Goal: Information Seeking & Learning: Learn about a topic

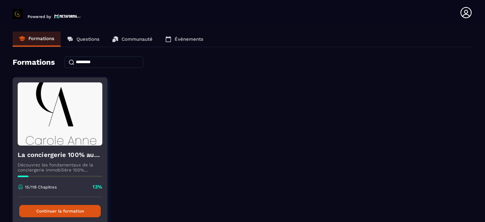
click at [61, 209] on button "Continuer la formation" at bounding box center [60, 211] width 82 height 12
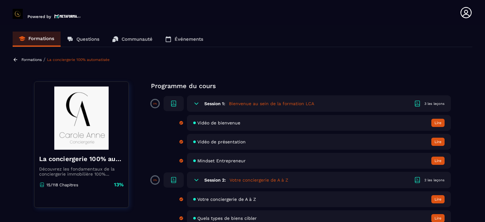
click at [479, 80] on section "Formations Questions Communauté Événements Formations / La conciergerie 100% au…" at bounding box center [242, 124] width 485 height 199
click at [153, 181] on p "0%" at bounding box center [155, 180] width 4 height 3
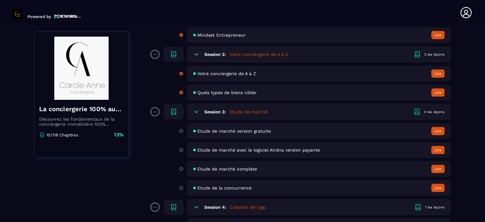
scroll to position [126, 0]
click at [246, 130] on span "Etude de marché version gratuite" at bounding box center [234, 130] width 74 height 5
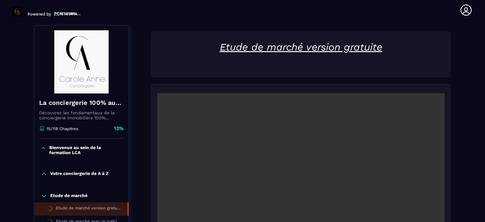
scroll to position [66, 0]
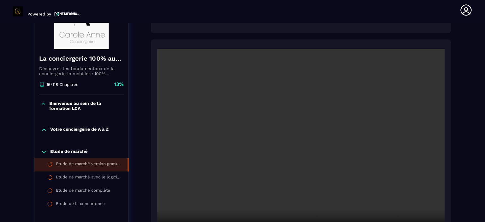
scroll to position [116, 0]
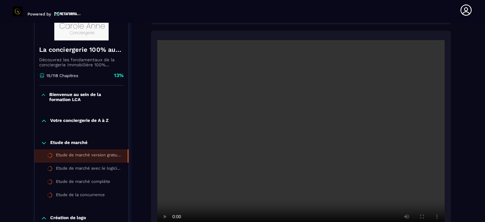
click at [473, 101] on section "Formations Questions Communauté Événements Formations / La conciergerie 100% au…" at bounding box center [242, 122] width 485 height 199
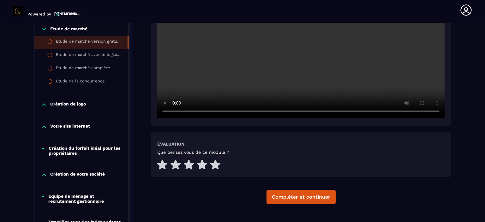
scroll to position [243, 0]
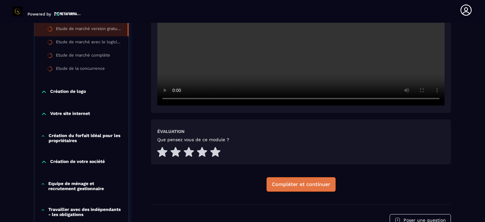
click at [288, 183] on div "Compléter et continuer" at bounding box center [301, 184] width 58 height 6
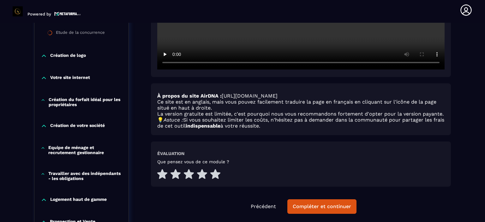
scroll to position [306, 0]
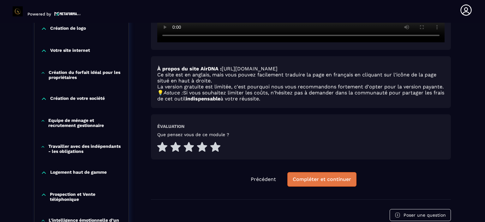
click at [324, 180] on div "Compléter et continuer" at bounding box center [322, 179] width 58 height 6
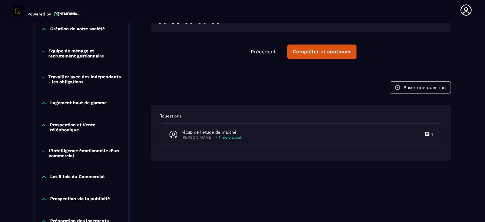
scroll to position [382, 0]
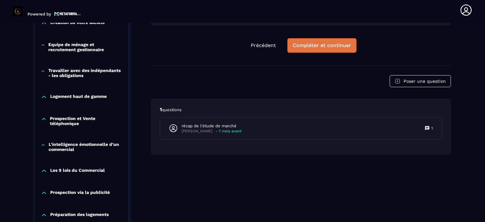
click at [329, 45] on div "Compléter et continuer" at bounding box center [322, 45] width 58 height 6
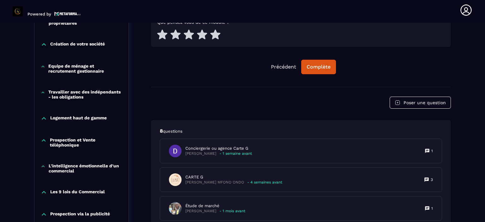
scroll to position [358, 0]
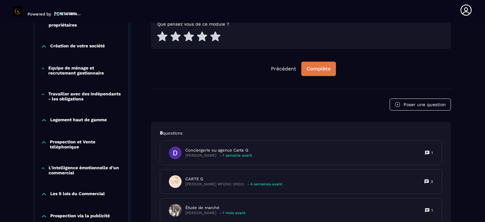
click at [321, 63] on button "Complète" at bounding box center [318, 69] width 35 height 15
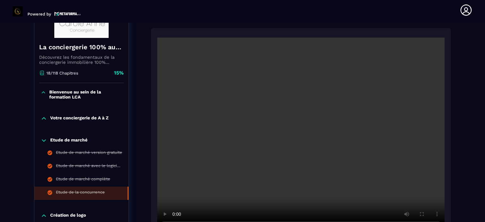
scroll to position [118, 0]
click at [45, 92] on icon at bounding box center [43, 93] width 5 height 6
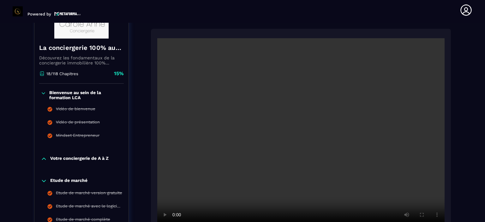
click at [45, 92] on icon at bounding box center [43, 93] width 3 height 2
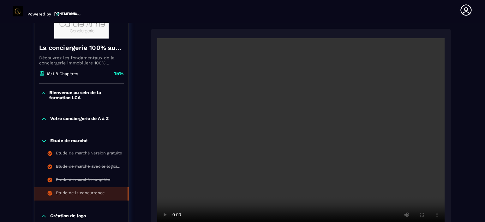
click at [42, 119] on icon at bounding box center [44, 119] width 6 height 6
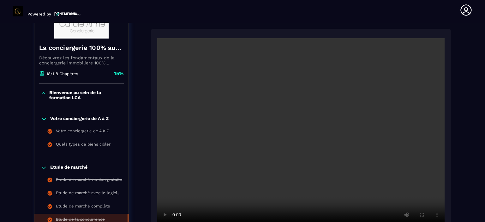
click at [42, 119] on icon at bounding box center [44, 119] width 6 height 6
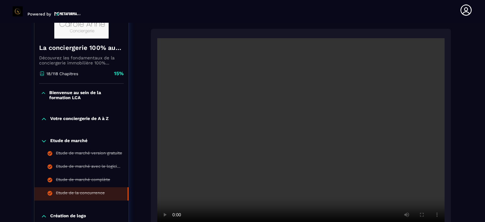
click at [45, 143] on icon at bounding box center [44, 141] width 6 height 6
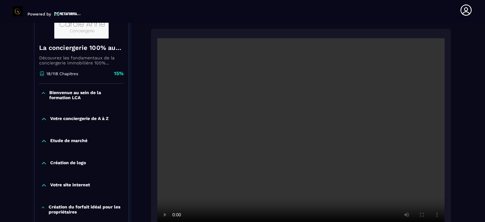
click at [43, 163] on icon at bounding box center [44, 163] width 4 height 2
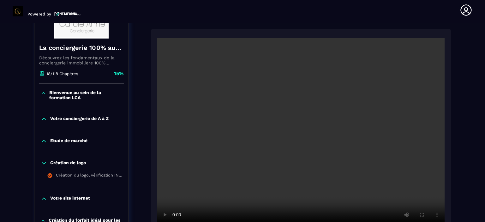
click at [43, 163] on icon at bounding box center [44, 163] width 4 height 2
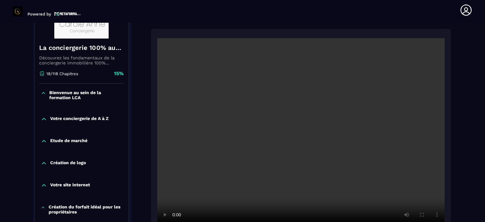
click at [44, 185] on icon at bounding box center [44, 185] width 6 height 6
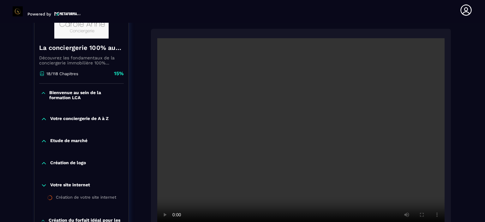
click at [44, 185] on icon at bounding box center [44, 186] width 4 height 2
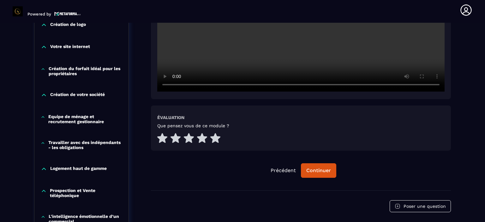
scroll to position [270, 0]
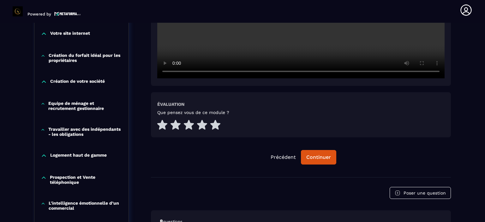
click at [43, 56] on icon at bounding box center [43, 56] width 5 height 6
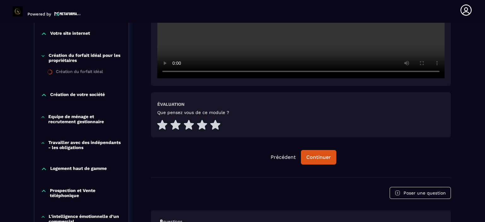
click at [42, 54] on icon at bounding box center [43, 56] width 5 height 6
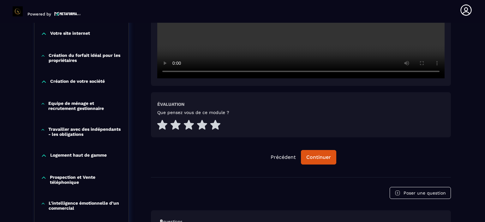
click at [42, 35] on icon at bounding box center [44, 34] width 6 height 6
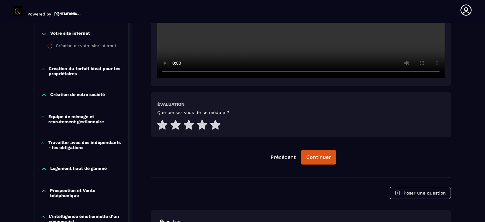
click at [41, 66] on icon at bounding box center [43, 69] width 5 height 6
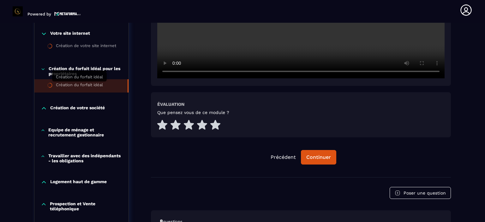
click at [68, 83] on div "Création du forfait idéal" at bounding box center [79, 85] width 47 height 7
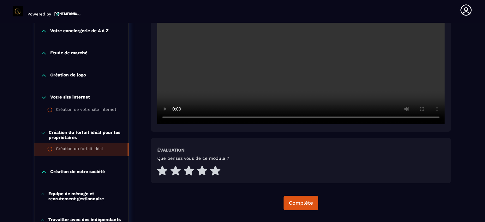
scroll to position [217, 0]
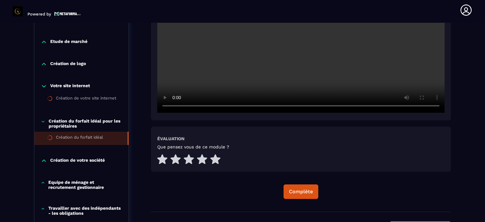
click at [45, 160] on icon at bounding box center [44, 161] width 6 height 6
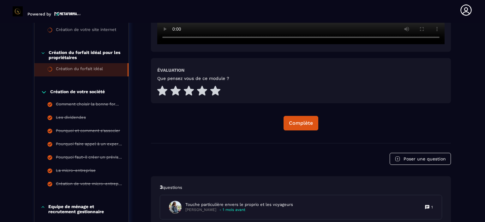
scroll to position [293, 0]
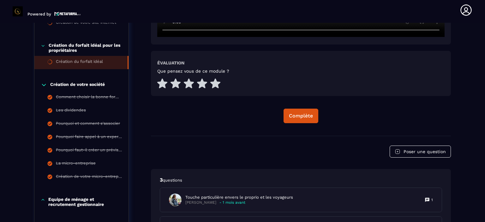
click at [43, 83] on icon at bounding box center [44, 85] width 6 height 6
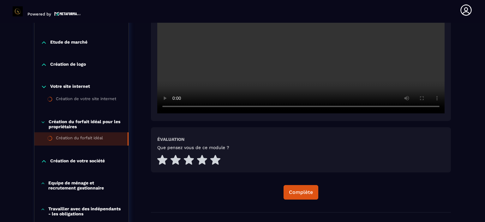
scroll to position [230, 0]
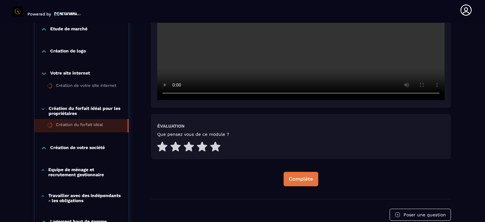
click at [299, 179] on div "Complète" at bounding box center [301, 179] width 24 height 6
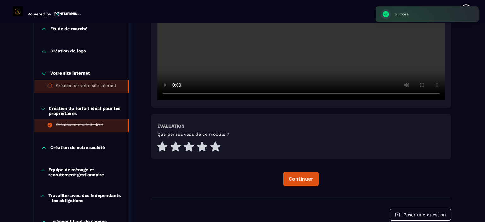
click at [65, 92] on li "Création de votre site internet" at bounding box center [81, 86] width 94 height 13
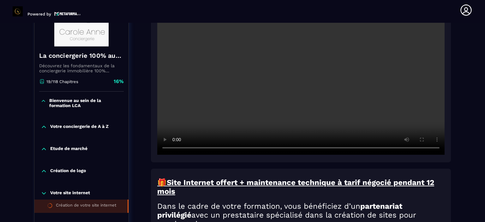
scroll to position [217, 0]
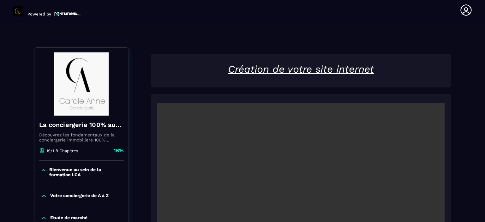
scroll to position [28, 0]
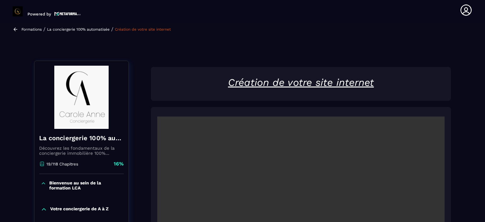
click at [295, 199] on video at bounding box center [301, 213] width 288 height 192
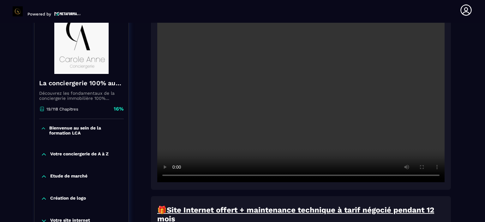
scroll to position [154, 0]
click at [342, 110] on video at bounding box center [301, 86] width 288 height 192
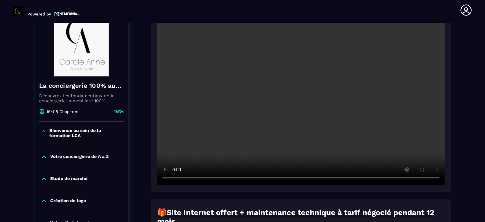
scroll to position [139, 0]
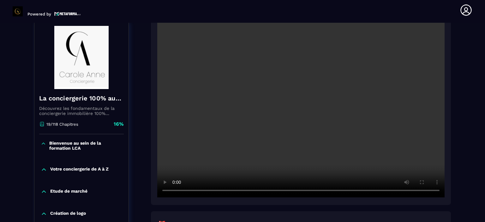
click at [275, 107] on video at bounding box center [301, 102] width 288 height 192
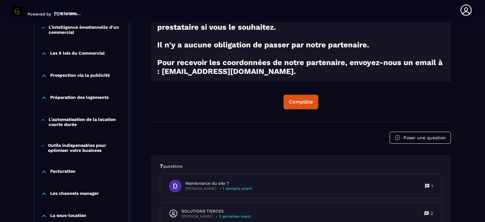
scroll to position [594, 0]
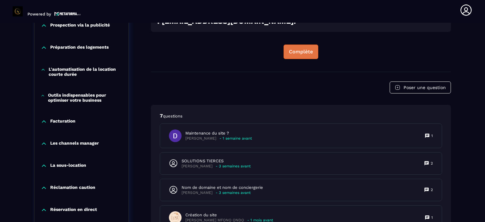
click at [311, 50] on button "Complète" at bounding box center [301, 52] width 35 height 15
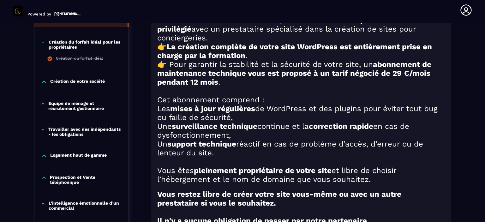
scroll to position [341, 0]
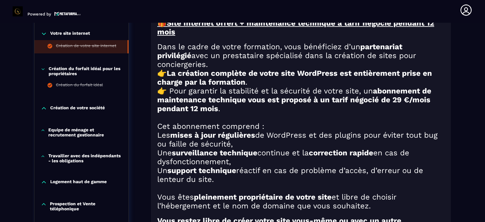
click at [44, 35] on icon at bounding box center [44, 34] width 6 height 6
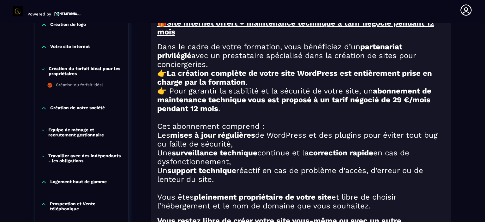
click at [44, 68] on icon at bounding box center [43, 69] width 5 height 6
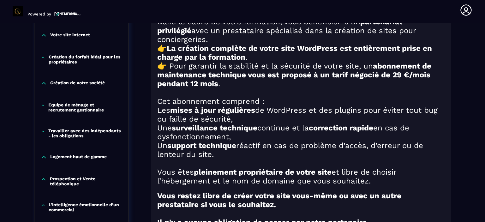
scroll to position [379, 0]
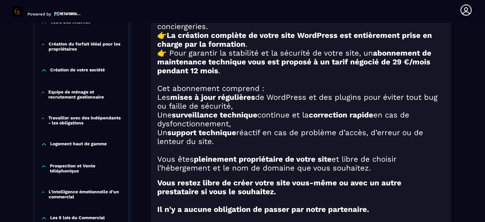
click at [43, 46] on icon at bounding box center [43, 44] width 5 height 6
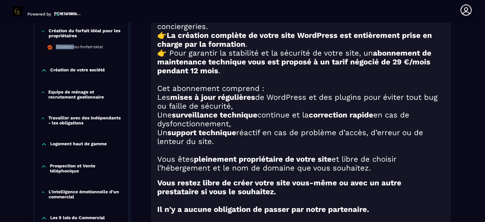
click at [43, 46] on li "Création du forfait idéal" at bounding box center [81, 47] width 94 height 13
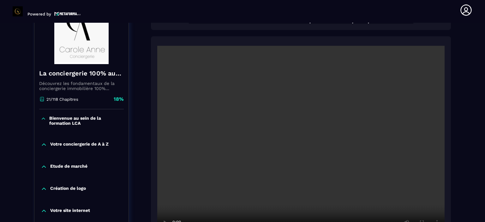
scroll to position [56, 0]
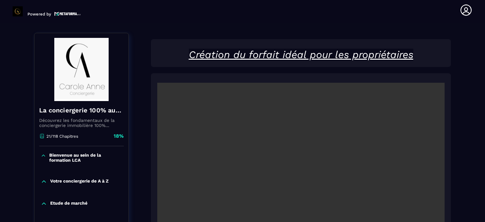
click at [44, 155] on icon at bounding box center [43, 156] width 3 height 2
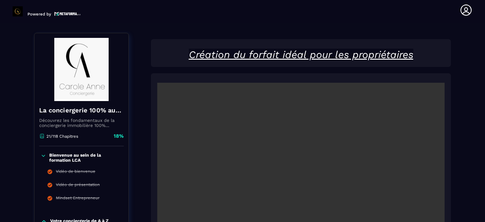
click at [44, 155] on icon at bounding box center [43, 156] width 5 height 6
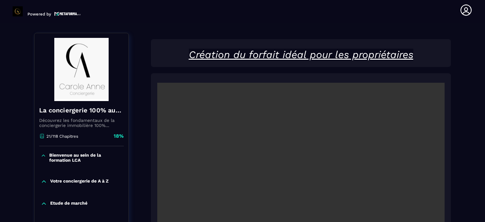
click at [43, 180] on icon at bounding box center [44, 182] width 6 height 6
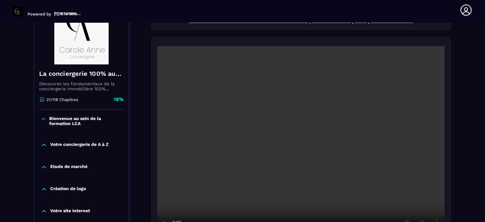
scroll to position [94, 0]
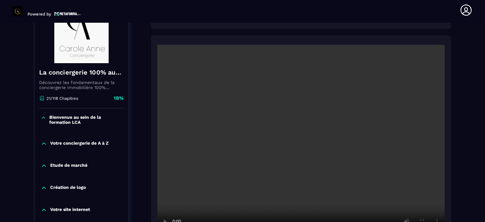
click at [43, 166] on icon at bounding box center [44, 166] width 4 height 2
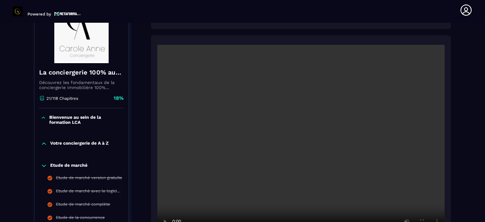
click at [43, 166] on icon at bounding box center [44, 166] width 6 height 6
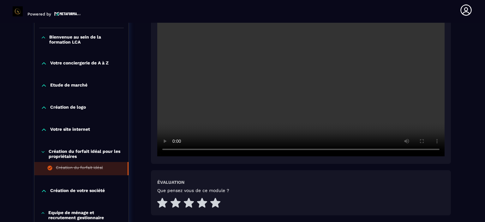
scroll to position [195, 0]
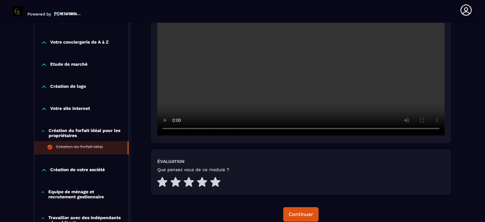
click at [46, 88] on icon at bounding box center [44, 87] width 6 height 6
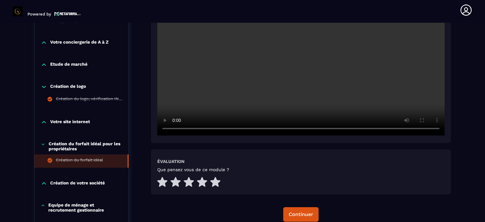
click at [46, 88] on icon at bounding box center [44, 87] width 6 height 6
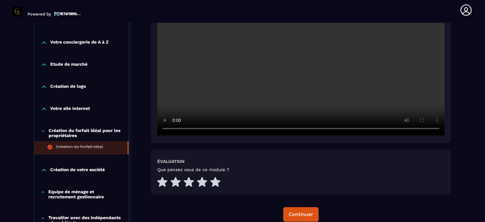
click at [43, 108] on icon at bounding box center [44, 109] width 4 height 2
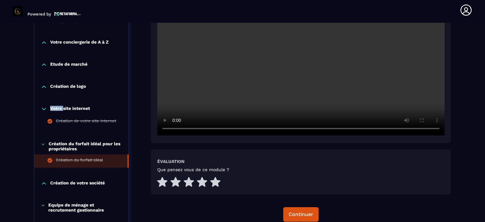
click at [43, 108] on icon at bounding box center [44, 109] width 6 height 6
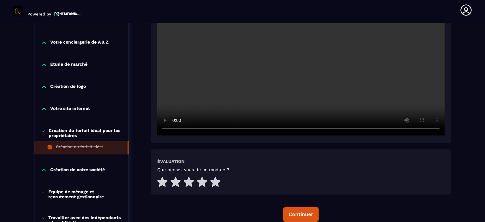
click at [42, 131] on icon at bounding box center [43, 131] width 5 height 6
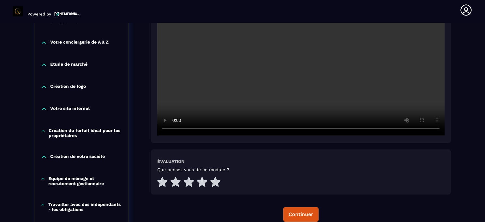
click at [41, 159] on icon at bounding box center [44, 157] width 6 height 6
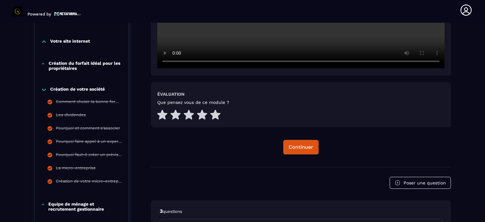
scroll to position [270, 0]
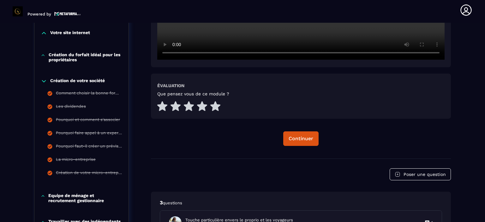
click at [44, 80] on icon at bounding box center [44, 81] width 6 height 6
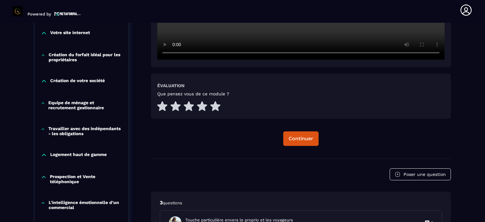
click at [43, 103] on icon at bounding box center [43, 103] width 4 height 6
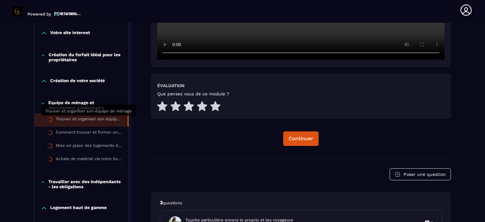
click at [82, 118] on div "Trouver et organiser son équipe de ménage" at bounding box center [88, 120] width 65 height 7
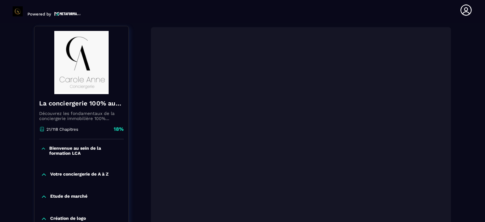
scroll to position [116, 0]
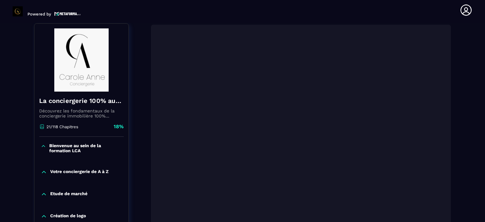
click at [475, 146] on section "Formations Questions Communauté Événements Formations / La conciergerie 100% au…" at bounding box center [242, 122] width 485 height 199
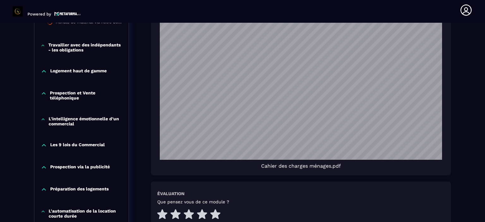
scroll to position [470, 0]
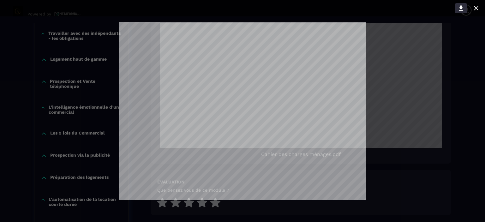
click at [463, 5] on icon at bounding box center [462, 8] width 8 height 8
click at [479, 9] on icon at bounding box center [477, 8] width 8 height 8
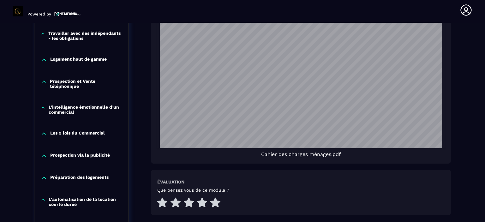
click at [463, 134] on div "Formations / La conciergerie 100% automatisée / Trouver et organiser son équipe…" at bounding box center [243, 20] width 460 height 873
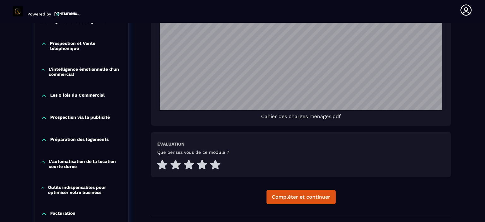
scroll to position [521, 0]
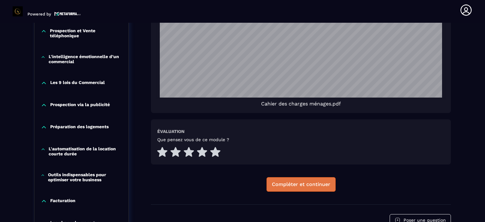
click at [304, 189] on button "Compléter et continuer" at bounding box center [301, 184] width 69 height 15
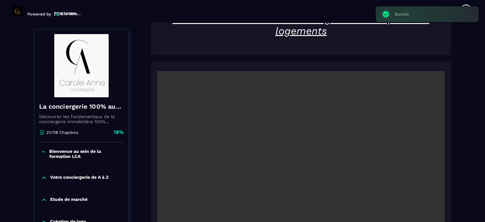
scroll to position [66, 0]
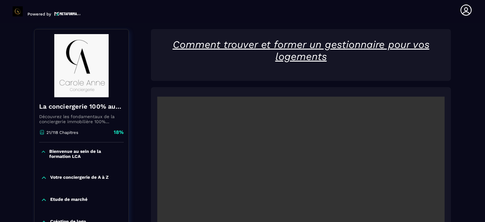
click at [473, 113] on section "Formations Questions Communauté Événements Formations / La conciergerie 100% au…" at bounding box center [242, 122] width 485 height 199
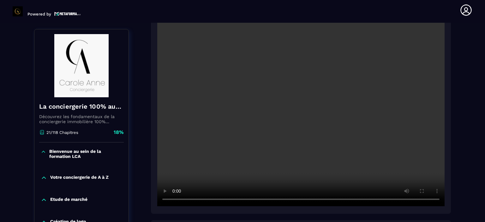
scroll to position [154, 0]
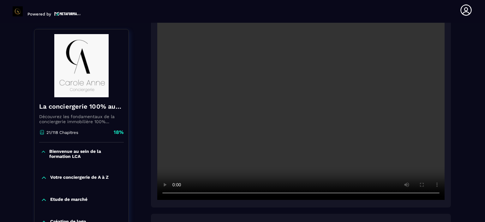
click at [477, 102] on section "Formations Questions Communauté Événements Formations / La conciergerie 100% au…" at bounding box center [242, 122] width 485 height 199
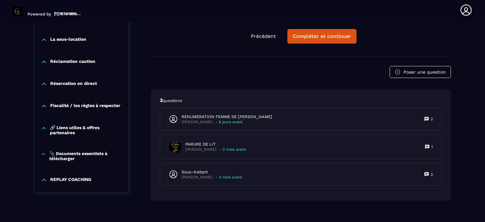
scroll to position [1543, 0]
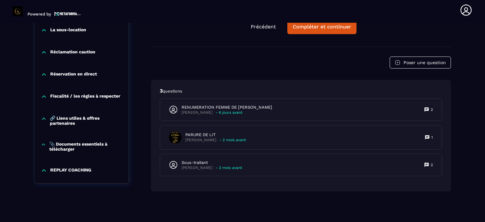
click at [477, 88] on section "Formations Questions Communauté Événements Formations / La conciergerie 100% au…" at bounding box center [242, 122] width 485 height 199
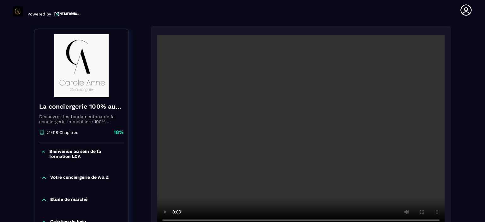
scroll to position [140, 0]
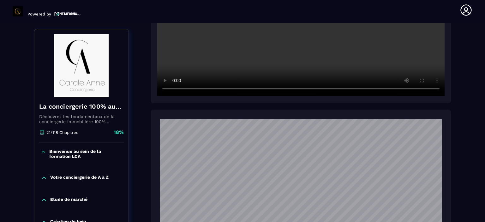
scroll to position [317, 0]
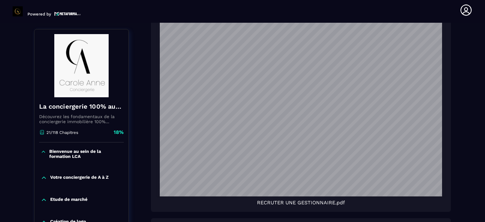
scroll to position [468, 0]
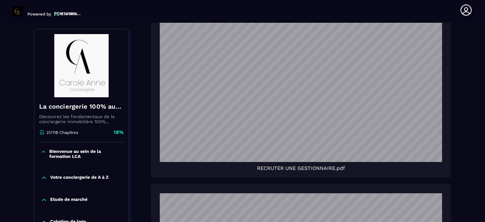
click at [123, 173] on div "Votre conciergerie de A à Z" at bounding box center [81, 179] width 94 height 22
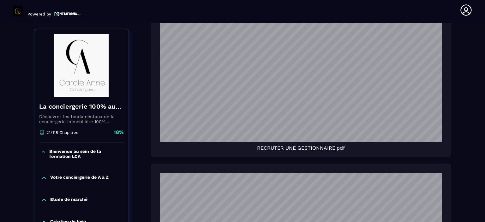
scroll to position [506, 0]
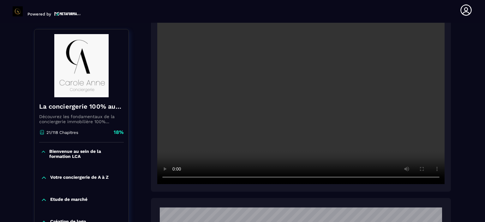
scroll to position [152, 0]
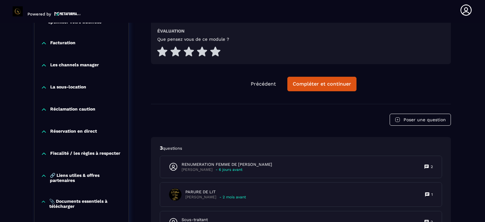
scroll to position [1505, 0]
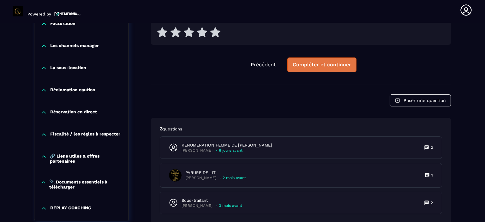
click at [314, 66] on div "Compléter et continuer" at bounding box center [322, 65] width 58 height 6
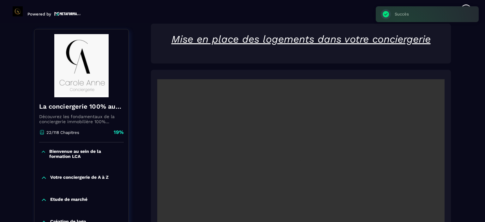
scroll to position [66, 0]
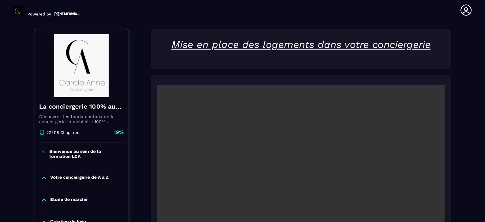
click at [476, 91] on section "Formations Questions Communauté Événements Formations / La conciergerie 100% au…" at bounding box center [242, 122] width 485 height 199
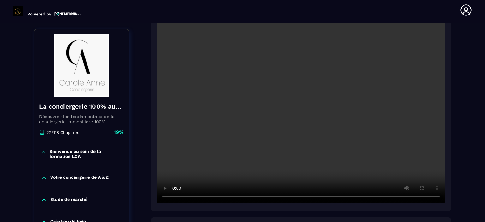
scroll to position [142, 0]
click at [478, 133] on section "Formations Questions Communauté Événements Formations / La conciergerie 100% au…" at bounding box center [242, 122] width 485 height 199
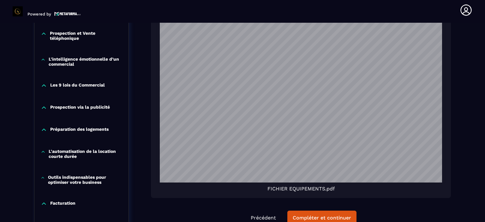
scroll to position [1064, 0]
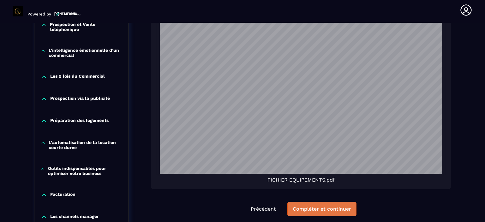
click at [331, 213] on button "Compléter et continuer" at bounding box center [322, 209] width 69 height 15
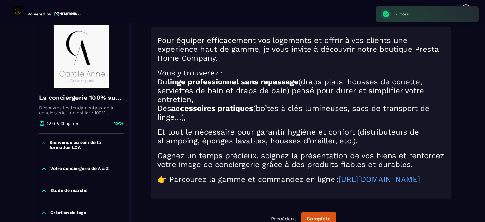
scroll to position [66, 0]
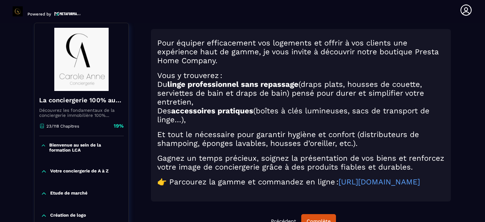
click at [476, 74] on section "Formations Questions Communauté Événements Formations / La conciergerie 100% au…" at bounding box center [242, 122] width 485 height 199
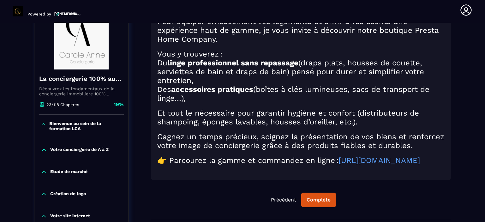
scroll to position [88, 0]
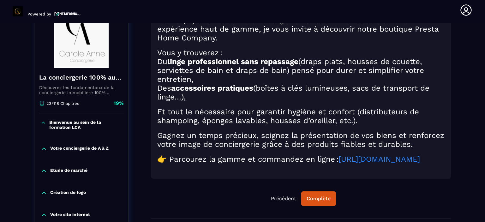
click at [339, 164] on link "[URL][DOMAIN_NAME]" at bounding box center [380, 159] width 82 height 9
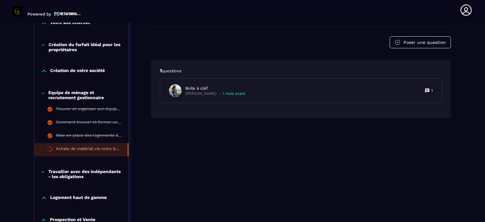
scroll to position [291, 0]
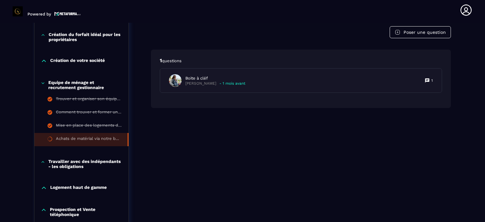
click at [470, 39] on div "Formations / La conciergerie 100% automatisée / Achats de matérial via notre bo…" at bounding box center [243, 174] width 460 height 822
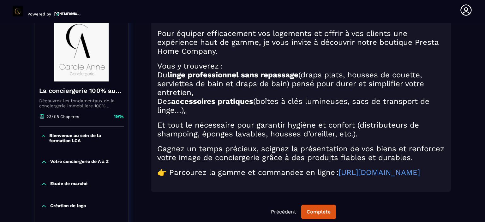
scroll to position [76, 0]
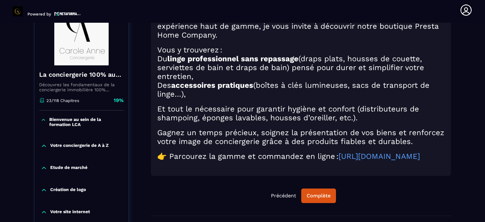
scroll to position [114, 0]
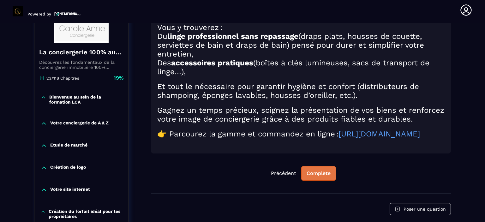
click at [322, 177] on div "Complète" at bounding box center [319, 173] width 24 height 6
click at [316, 177] on div "Continuer" at bounding box center [318, 173] width 25 height 6
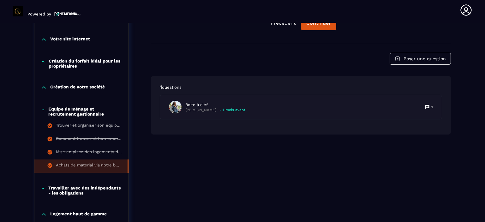
scroll to position [265, 0]
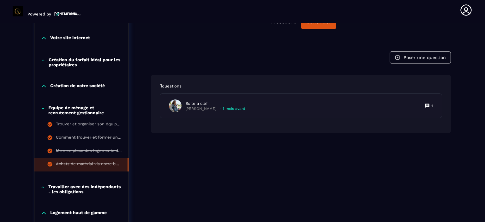
click at [44, 107] on icon at bounding box center [43, 108] width 4 height 6
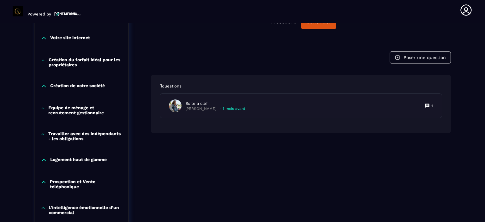
click at [43, 133] on icon at bounding box center [43, 134] width 4 height 6
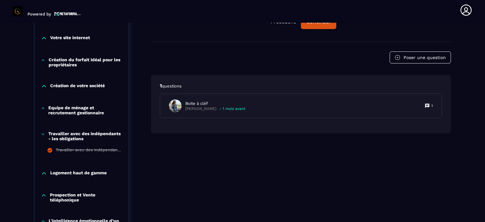
click at [43, 133] on icon at bounding box center [43, 134] width 4 height 6
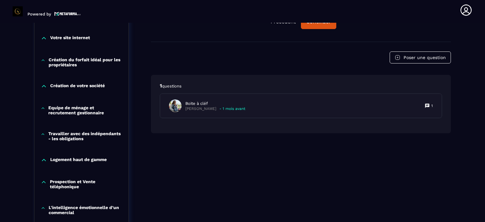
click at [43, 161] on icon at bounding box center [44, 160] width 6 height 6
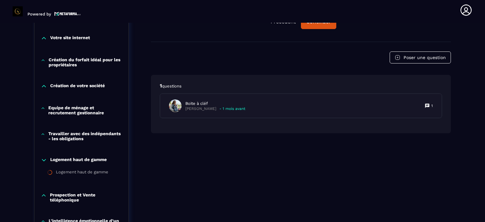
click at [43, 161] on icon at bounding box center [44, 160] width 6 height 6
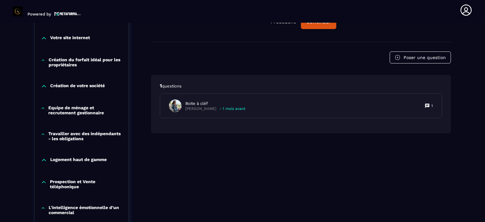
click at [45, 181] on icon at bounding box center [44, 182] width 6 height 6
click at [194, 194] on div "Pour équiper efficacement vos logements et offrir à vos clients une expérience …" at bounding box center [301, 203] width 300 height 761
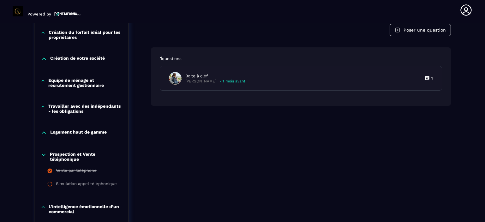
scroll to position [303, 0]
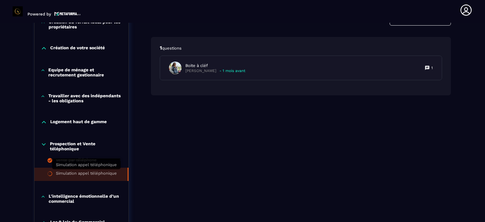
click at [98, 173] on div "Simulation appel téléphonique" at bounding box center [86, 174] width 61 height 7
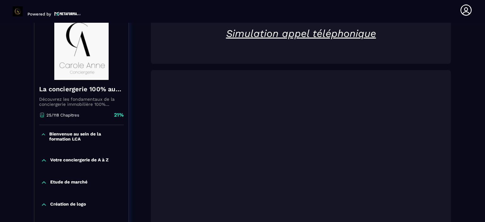
scroll to position [66, 0]
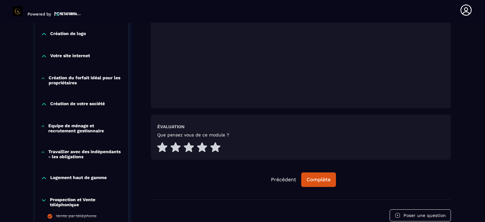
scroll to position [268, 0]
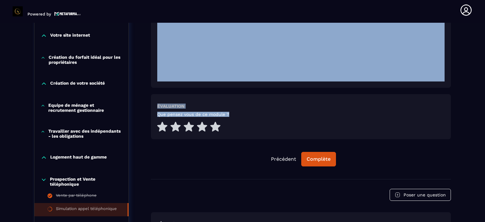
drag, startPoint x: 484, startPoint y: 87, endPoint x: 336, endPoint y: 119, distance: 152.0
click at [336, 119] on section "Formations Questions Communauté Événements Formations / La conciergerie 100% au…" at bounding box center [242, 122] width 485 height 199
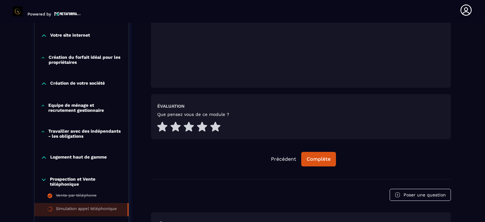
click at [22, 123] on div "Formations / La conciergerie 100% automatisée / Simulation appel téléphonique L…" at bounding box center [243, 184] width 460 height 796
click at [473, 126] on section "Formations Questions Communauté Événements Formations / La conciergerie 100% au…" at bounding box center [242, 122] width 485 height 199
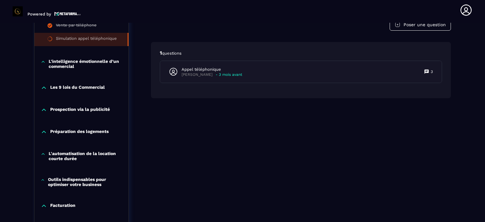
scroll to position [458, 0]
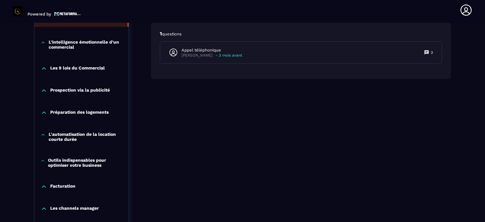
click at [42, 43] on icon at bounding box center [43, 42] width 5 height 6
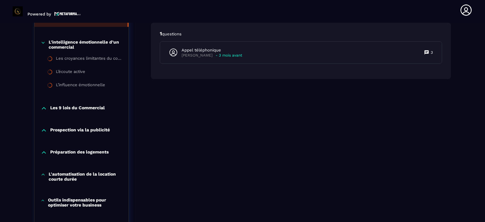
click at [45, 110] on icon at bounding box center [44, 108] width 6 height 6
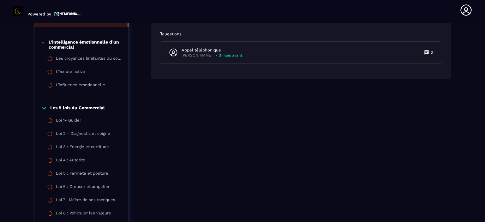
click at [45, 110] on icon at bounding box center [44, 108] width 6 height 6
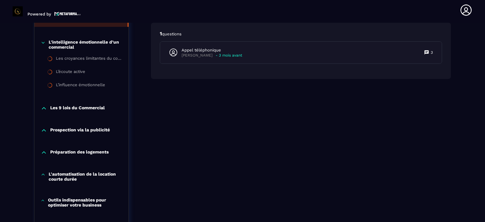
click at [40, 42] on div "L'intelligence émotionnelle d’un commercial" at bounding box center [81, 44] width 94 height 10
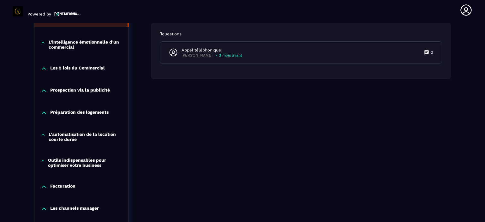
click at [43, 91] on icon at bounding box center [44, 91] width 6 height 6
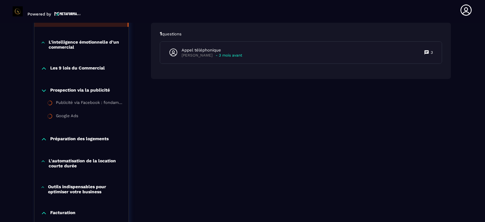
click at [43, 91] on icon at bounding box center [44, 91] width 4 height 2
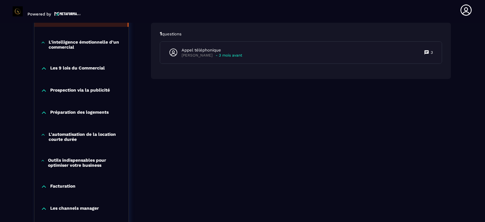
click at [43, 112] on icon at bounding box center [44, 113] width 6 height 6
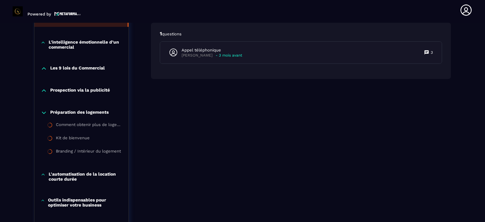
click at [43, 112] on icon at bounding box center [44, 113] width 6 height 6
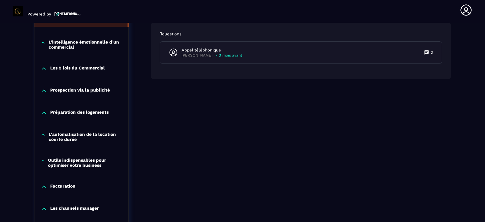
click at [44, 132] on icon at bounding box center [43, 135] width 5 height 6
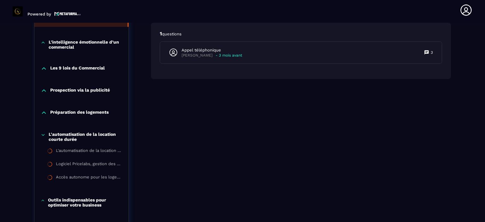
click at [44, 132] on icon at bounding box center [43, 135] width 5 height 6
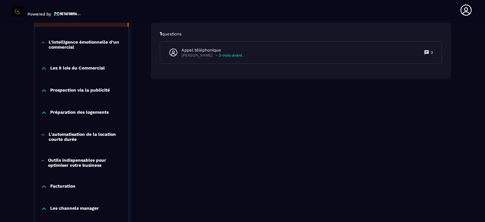
click at [43, 160] on icon at bounding box center [43, 160] width 3 height 1
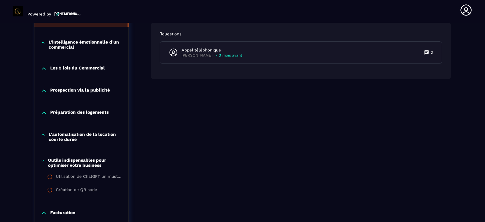
click at [43, 160] on icon at bounding box center [43, 161] width 4 height 6
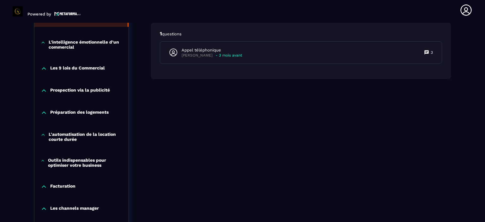
click at [42, 185] on icon at bounding box center [44, 187] width 6 height 6
click at [42, 207] on icon at bounding box center [44, 209] width 6 height 6
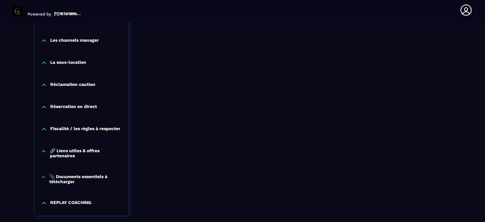
scroll to position [634, 0]
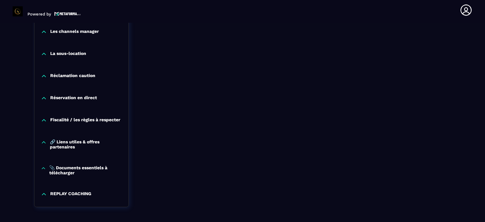
click at [42, 119] on icon at bounding box center [44, 120] width 6 height 6
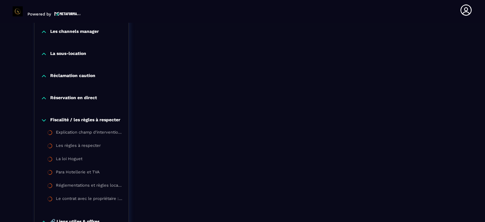
click at [42, 119] on icon at bounding box center [44, 120] width 4 height 2
